Goal: Check status

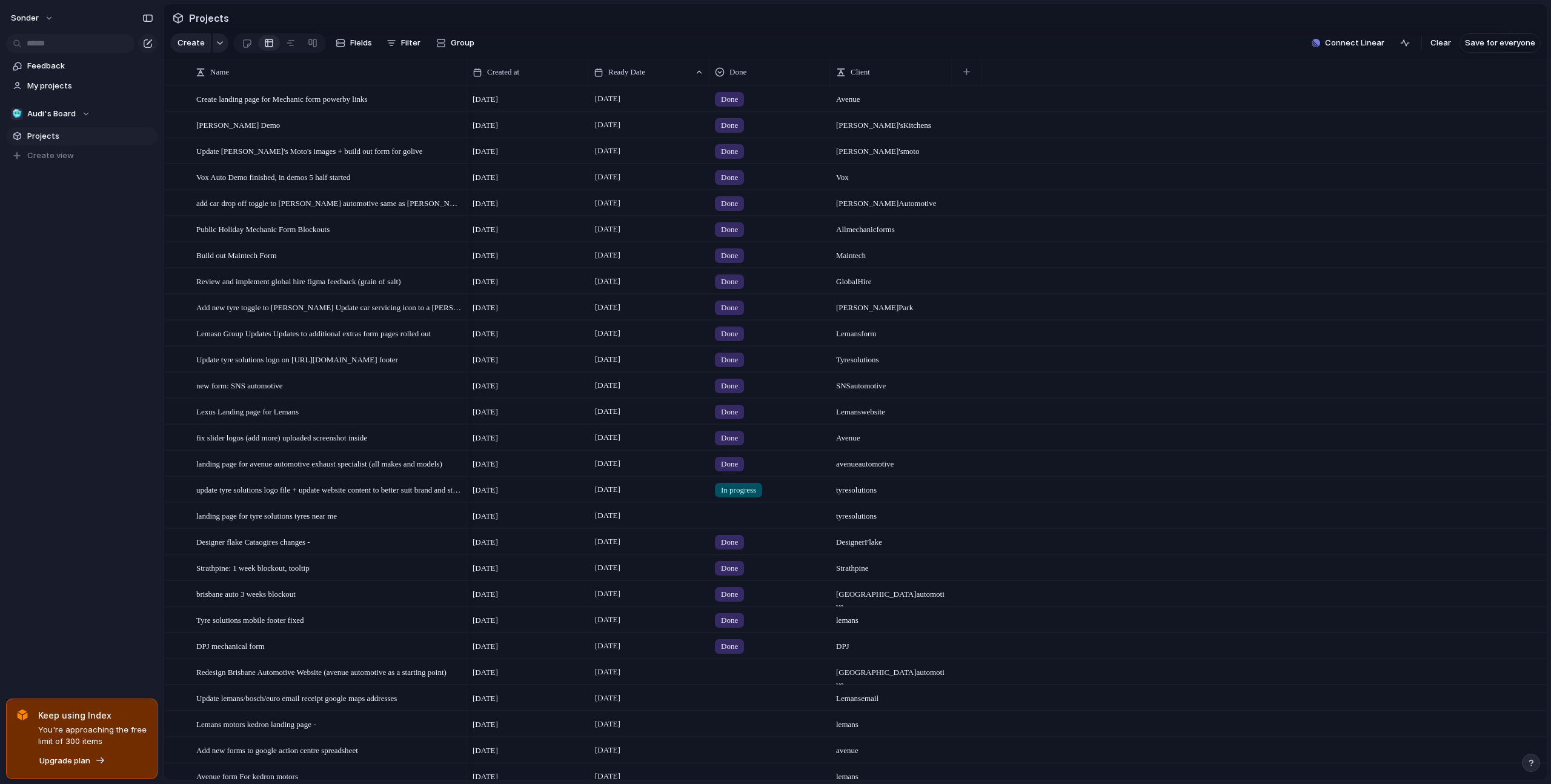
click at [756, 484] on span "In progress" at bounding box center [739, 490] width 35 height 12
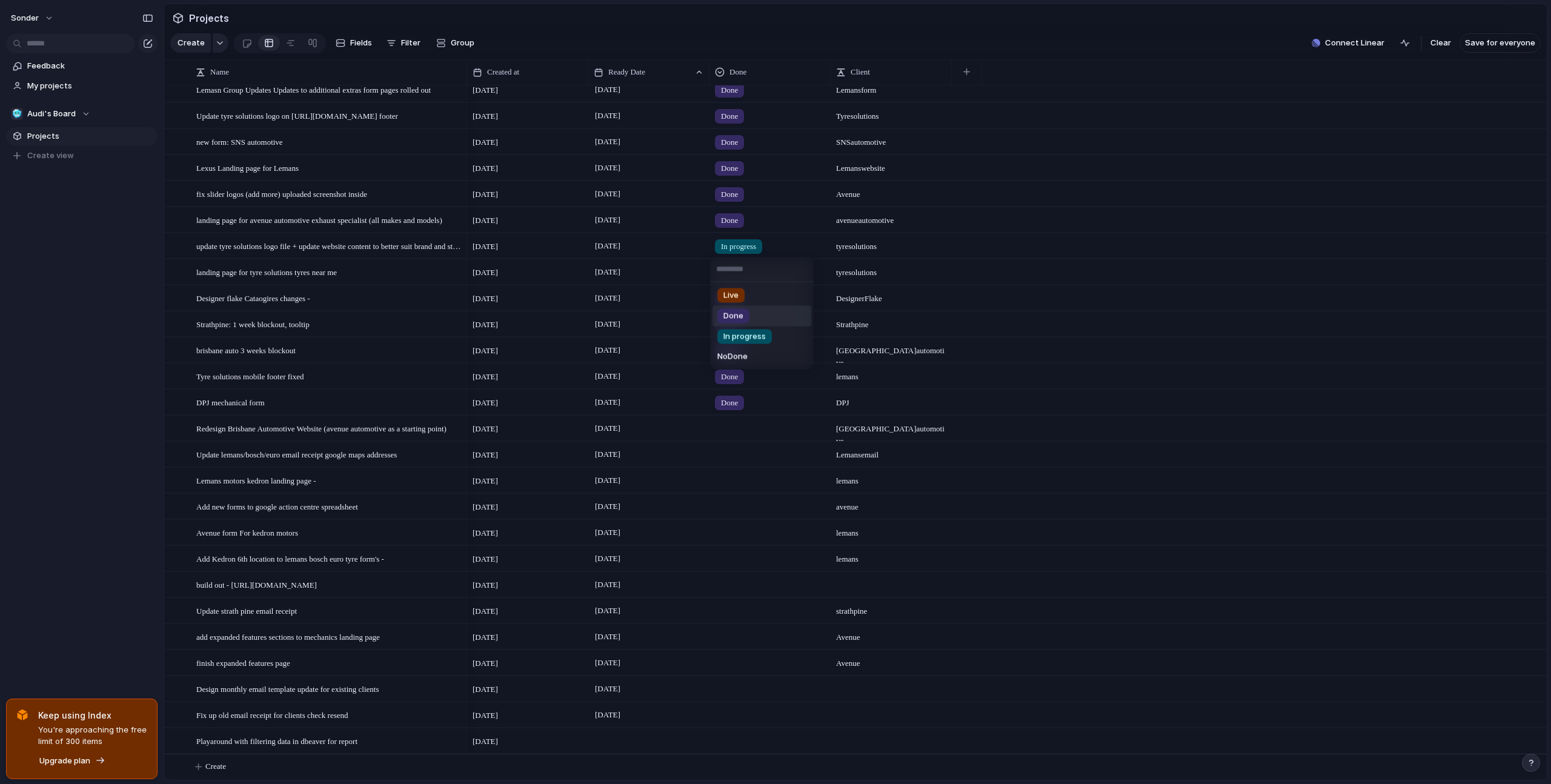
click at [738, 315] on span "Done" at bounding box center [733, 316] width 20 height 12
click at [731, 270] on div at bounding box center [770, 270] width 120 height 20
click at [734, 342] on span "Done" at bounding box center [733, 342] width 20 height 12
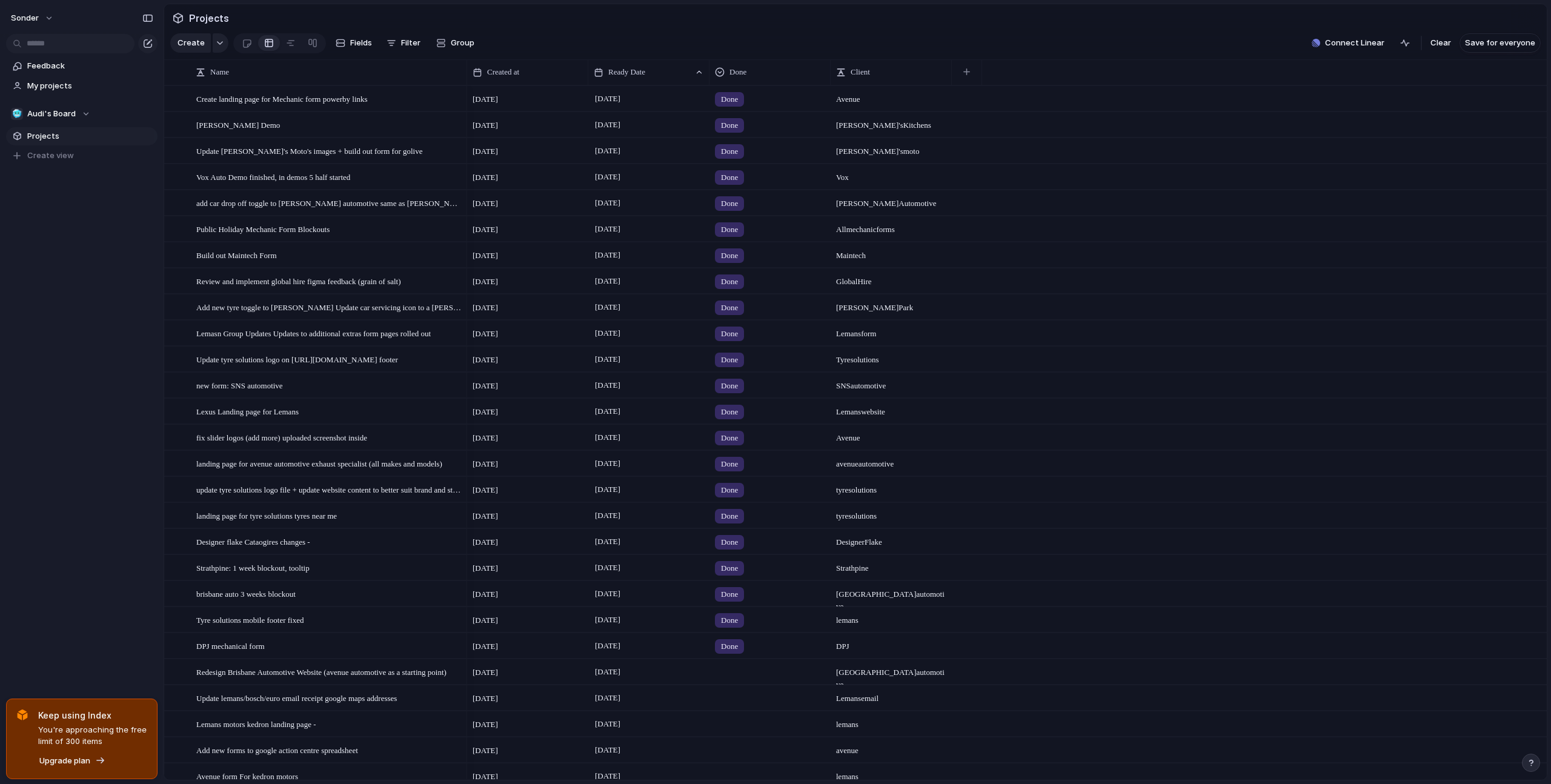
scroll to position [0, 0]
